Goal: Find specific page/section: Find specific page/section

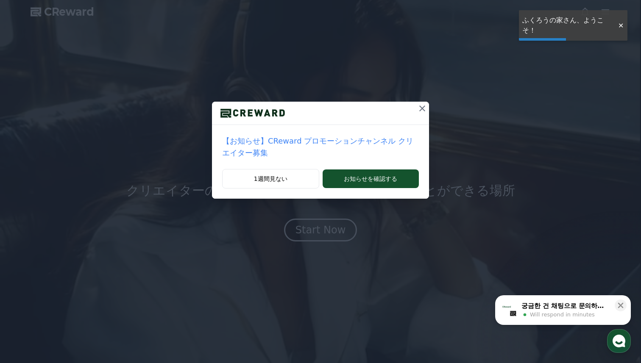
click at [514, 104] on div "【お知らせ】CReward プロモーションチャンネル クリエイター募集 1週間見ない お知らせを確認する" at bounding box center [320, 106] width 641 height 212
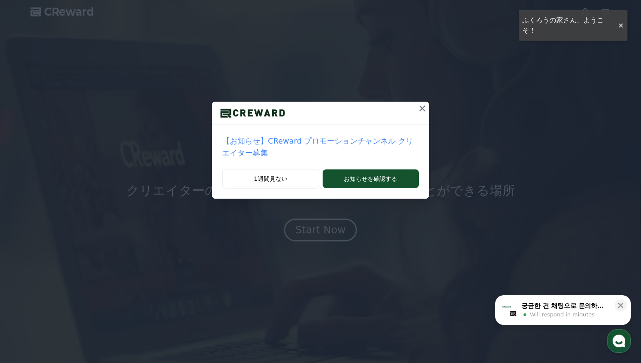
click at [621, 25] on div "【お知らせ】CReward プロモーションチャンネル クリエイター募集 1週間見ない お知らせを確認する" at bounding box center [320, 106] width 641 height 212
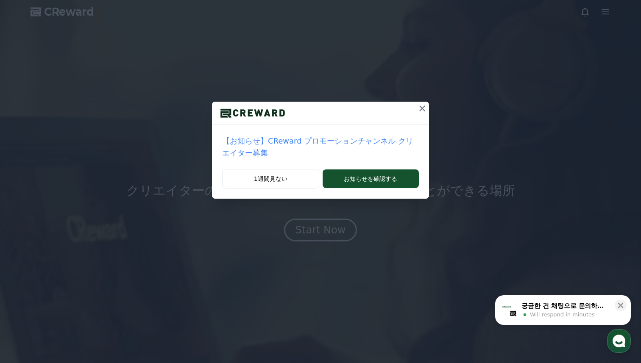
drag, startPoint x: 608, startPoint y: 14, endPoint x: 423, endPoint y: 106, distance: 206.2
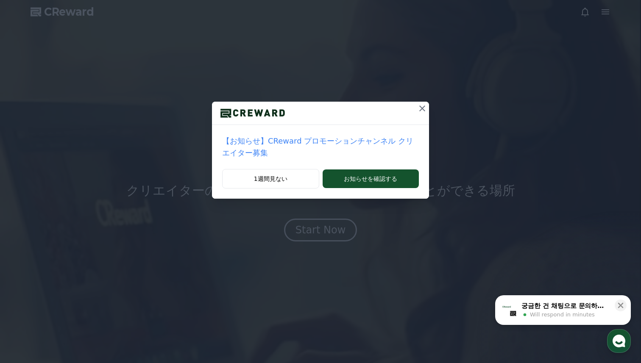
click at [423, 106] on div "【お知らせ】CReward プロモーションチャンネル クリエイター募集 1週間見ない お知らせを確認する" at bounding box center [320, 106] width 641 height 212
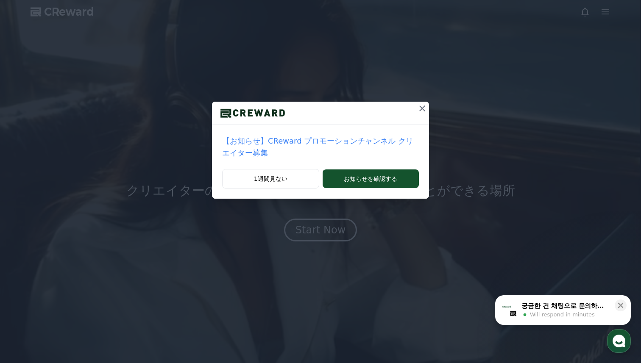
click at [423, 106] on icon at bounding box center [422, 108] width 10 height 10
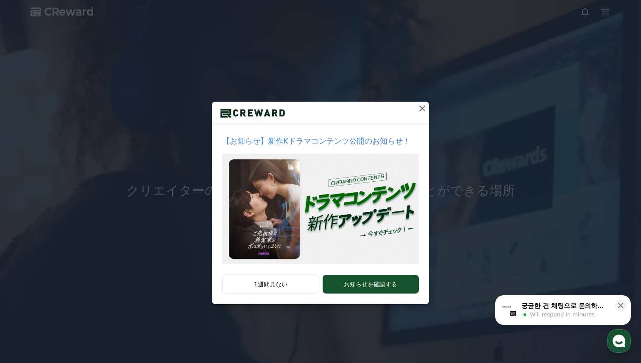
click at [423, 106] on icon at bounding box center [422, 108] width 10 height 10
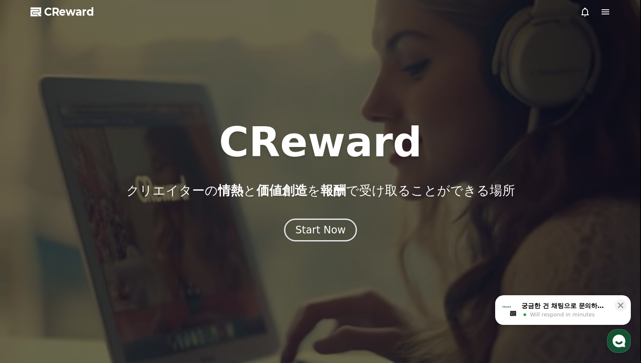
click at [609, 13] on icon at bounding box center [605, 12] width 10 height 10
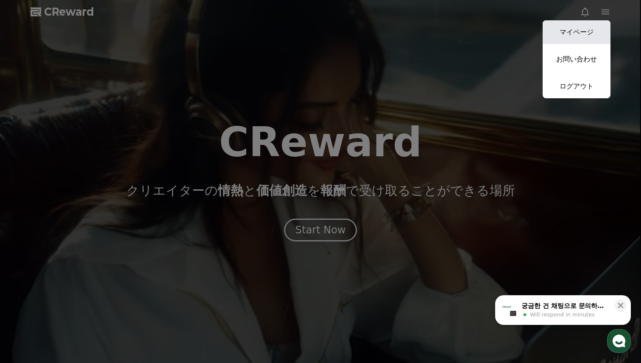
click at [580, 35] on link "マイページ" at bounding box center [577, 32] width 68 height 24
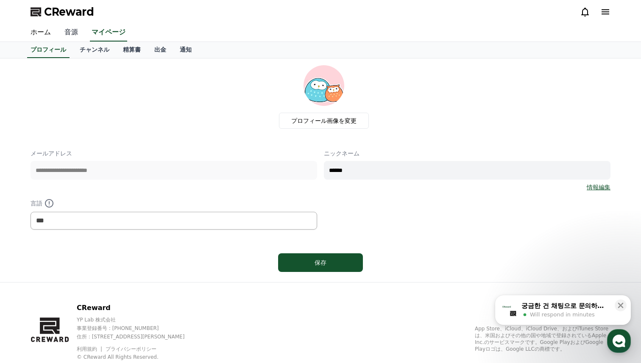
click at [70, 33] on link "音源" at bounding box center [71, 33] width 27 height 18
